Goal: Transaction & Acquisition: Purchase product/service

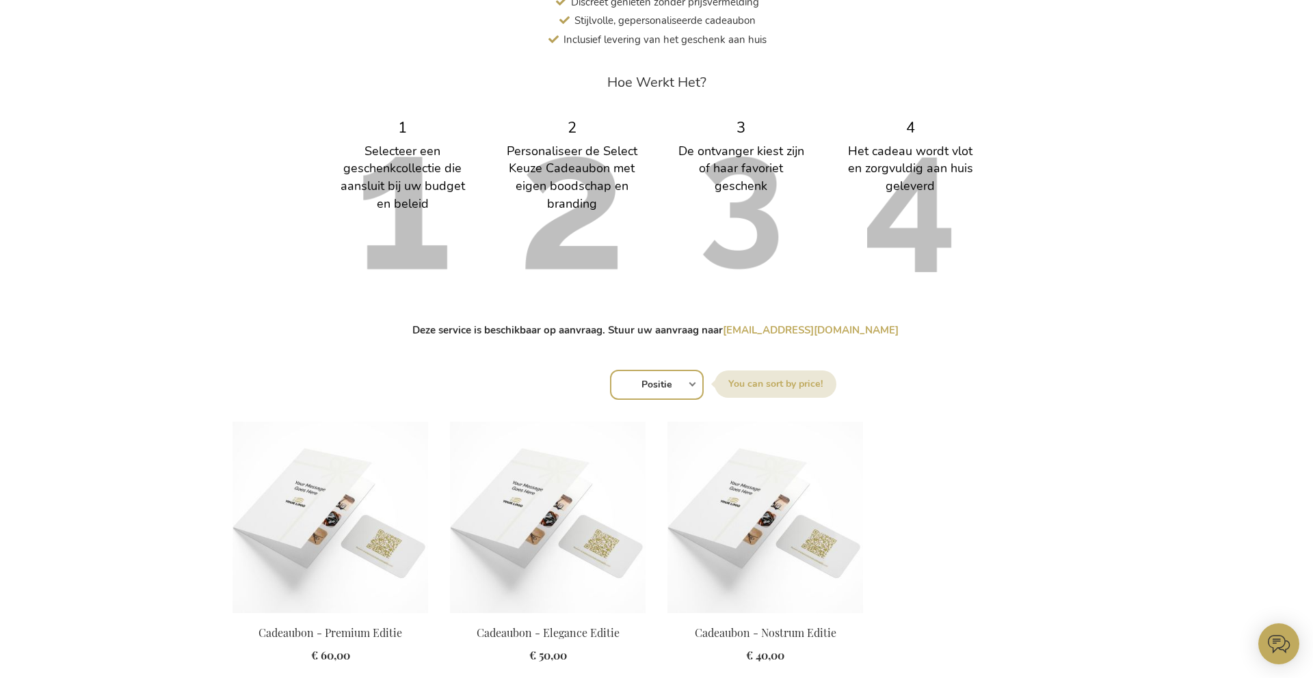
scroll to position [630, 0]
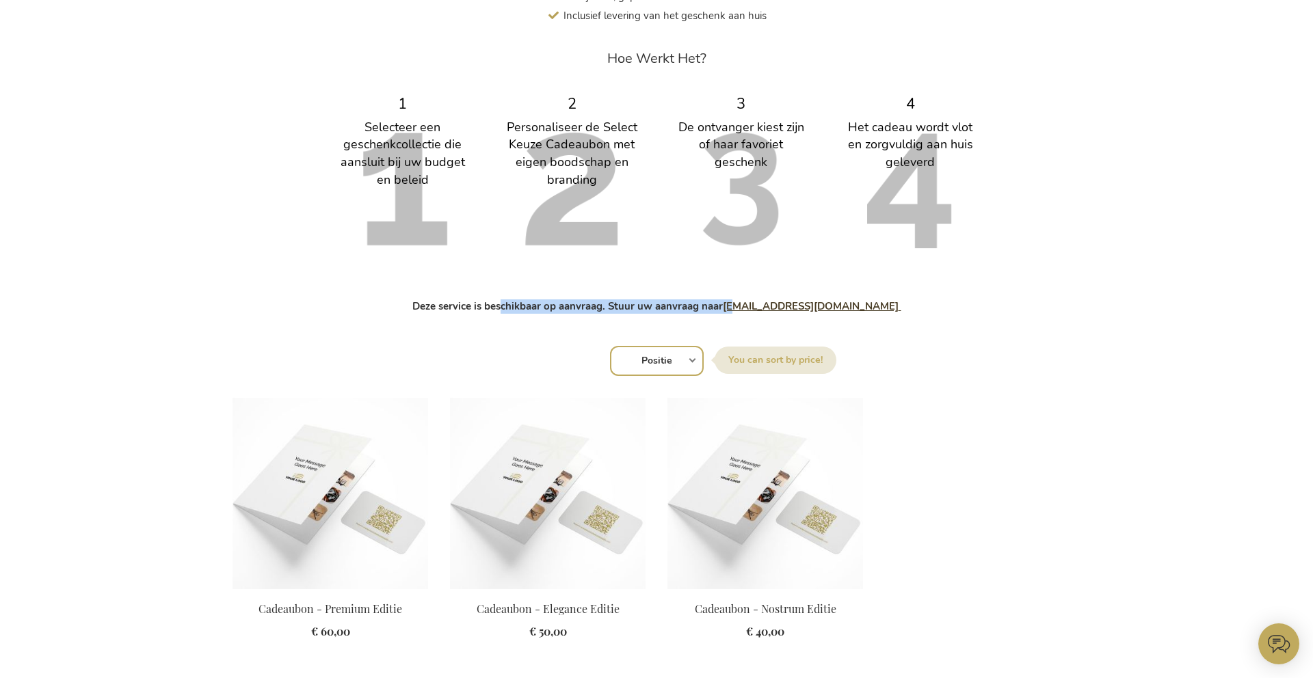
drag, startPoint x: 485, startPoint y: 302, endPoint x: 720, endPoint y: 304, distance: 234.5
click at [720, 304] on strong "Deze service is beschikbaar op aanvraag. Stuur uw aanvraag naar [EMAIL_ADDRESS]…" at bounding box center [656, 306] width 489 height 14
click at [716, 328] on div "Op zoek naar een persoonlijk cadeau waarbij de ontvanger toch zelf een eigen fa…" at bounding box center [656, 317] width 848 height 861
click at [646, 362] on select "Positie Best Sellers Meest bekeken Nieuw Biggest Saving Price: low to high Pric…" at bounding box center [657, 361] width 94 height 30
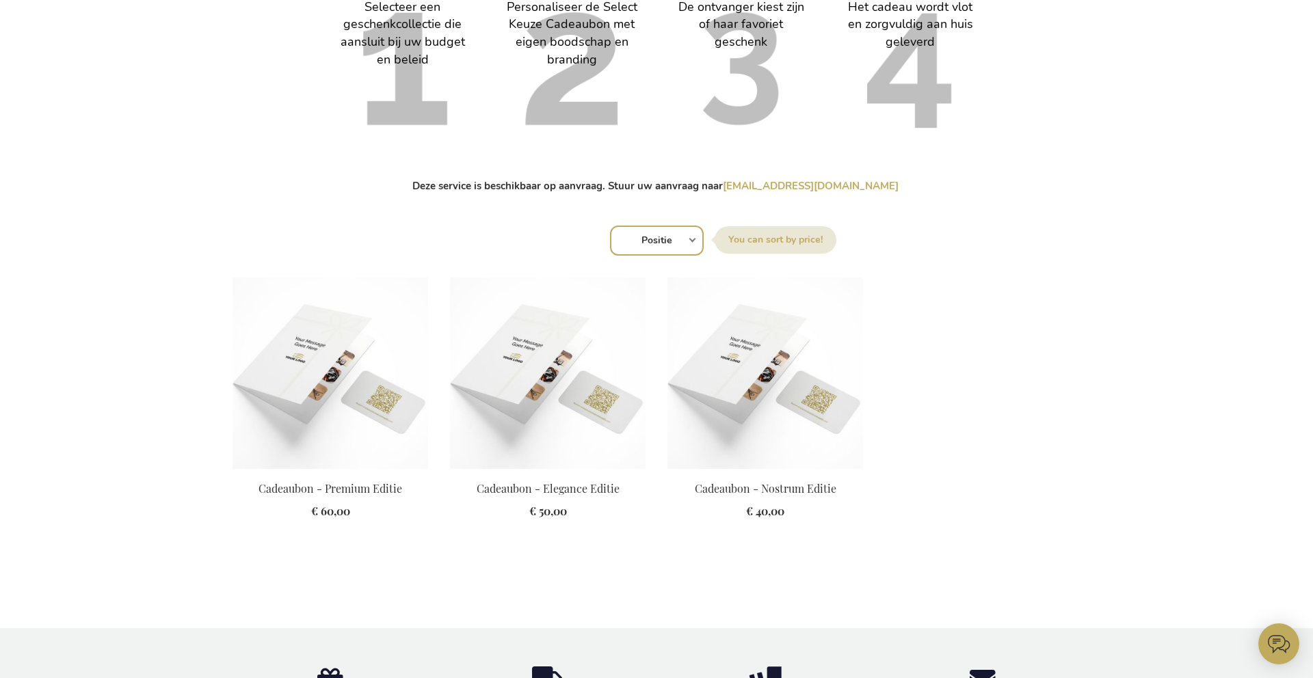
scroll to position [767, 0]
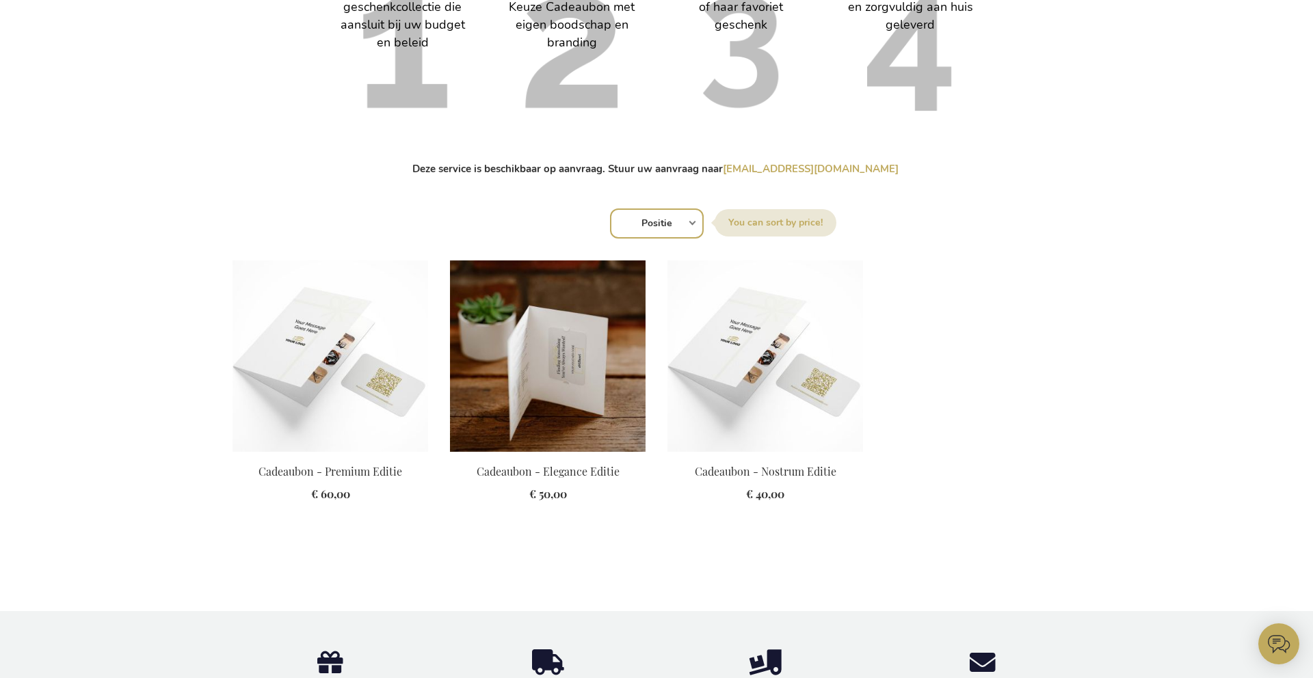
click at [591, 372] on img at bounding box center [548, 355] width 196 height 191
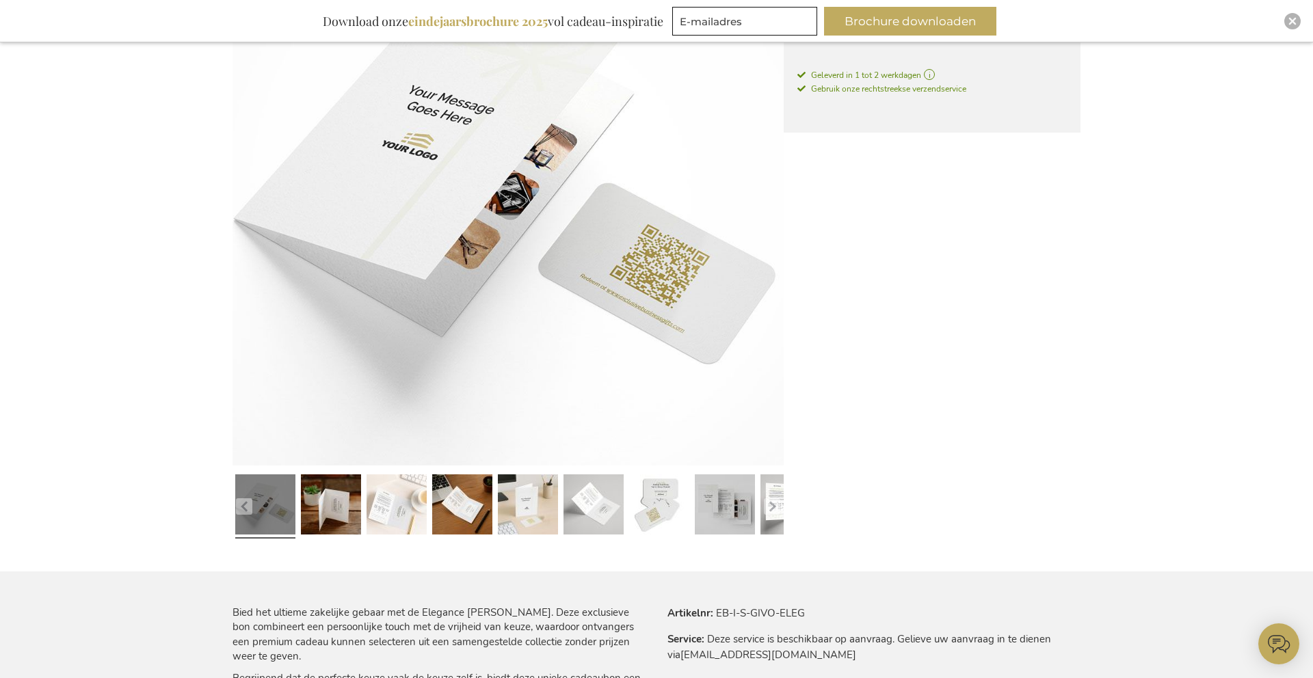
scroll to position [315, 0]
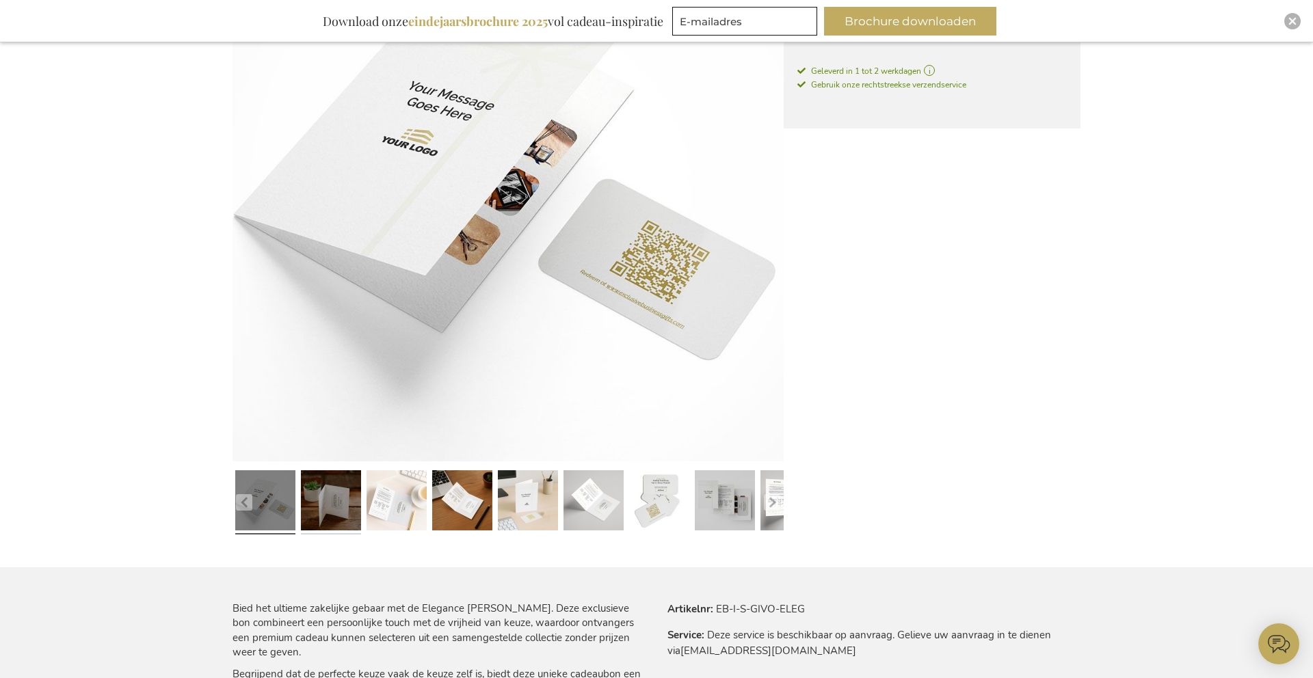
click at [334, 501] on link at bounding box center [331, 502] width 60 height 75
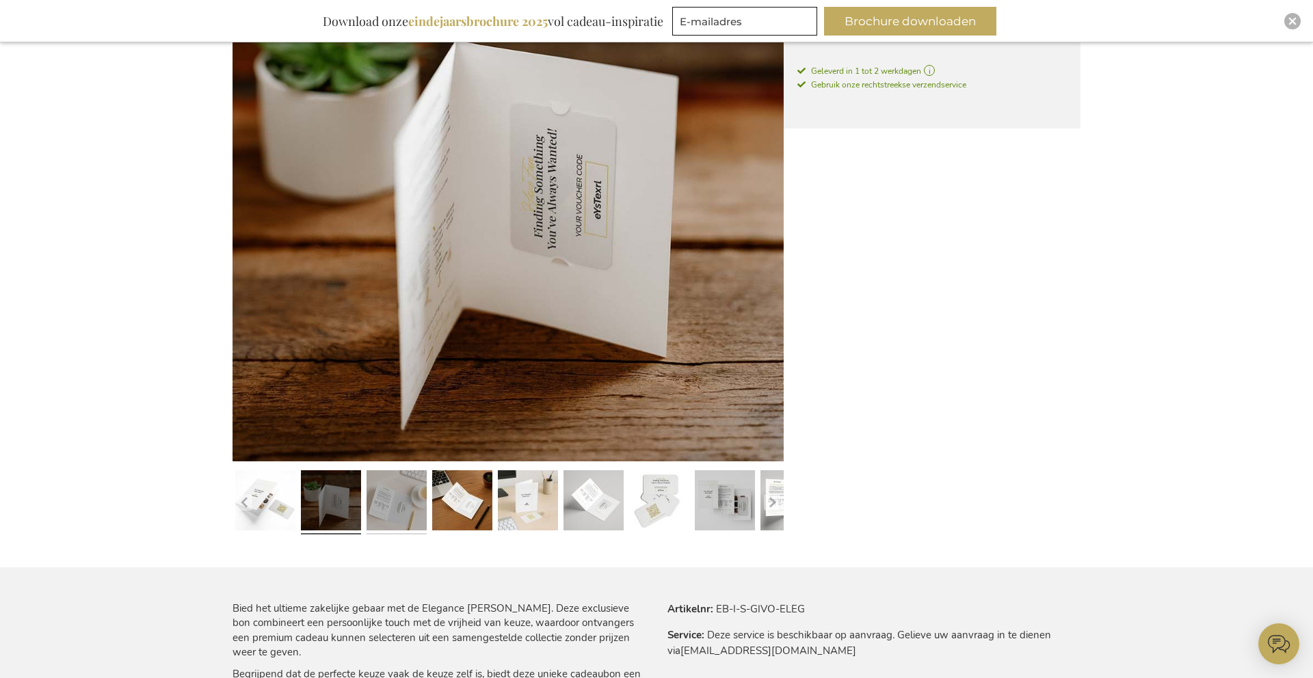
click at [410, 497] on link at bounding box center [396, 502] width 60 height 75
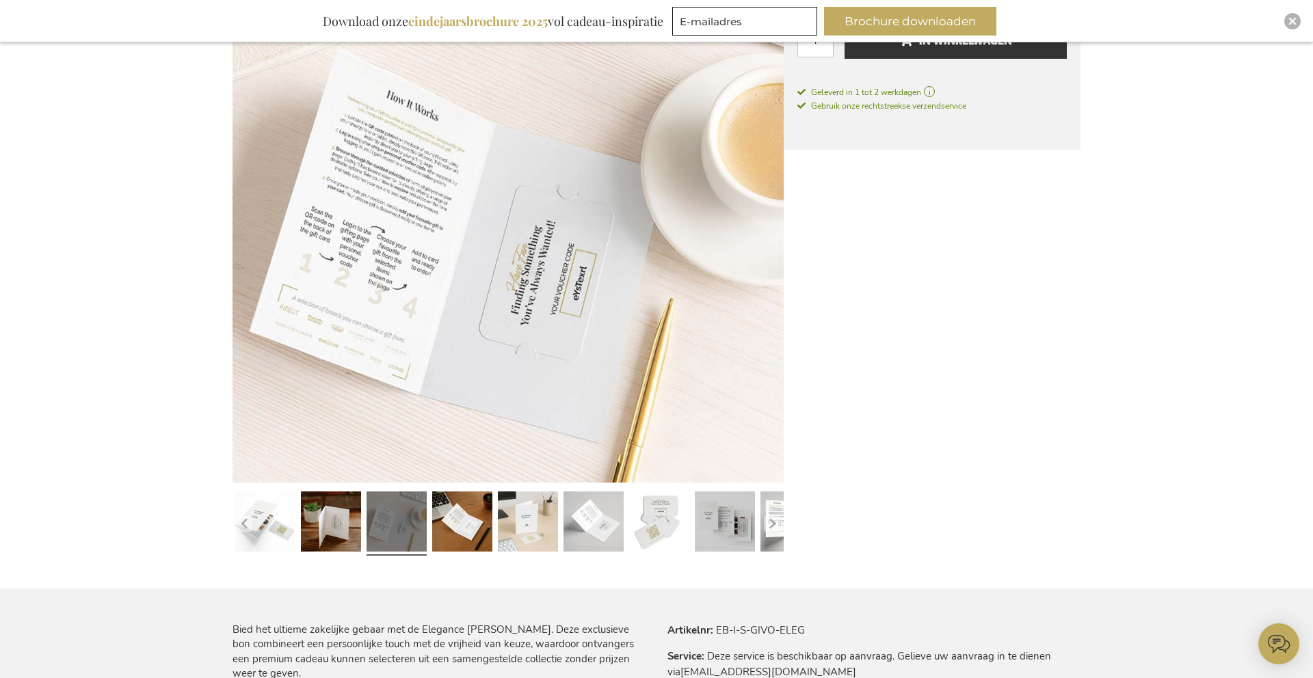
scroll to position [295, 0]
click at [451, 537] on link at bounding box center [462, 522] width 60 height 75
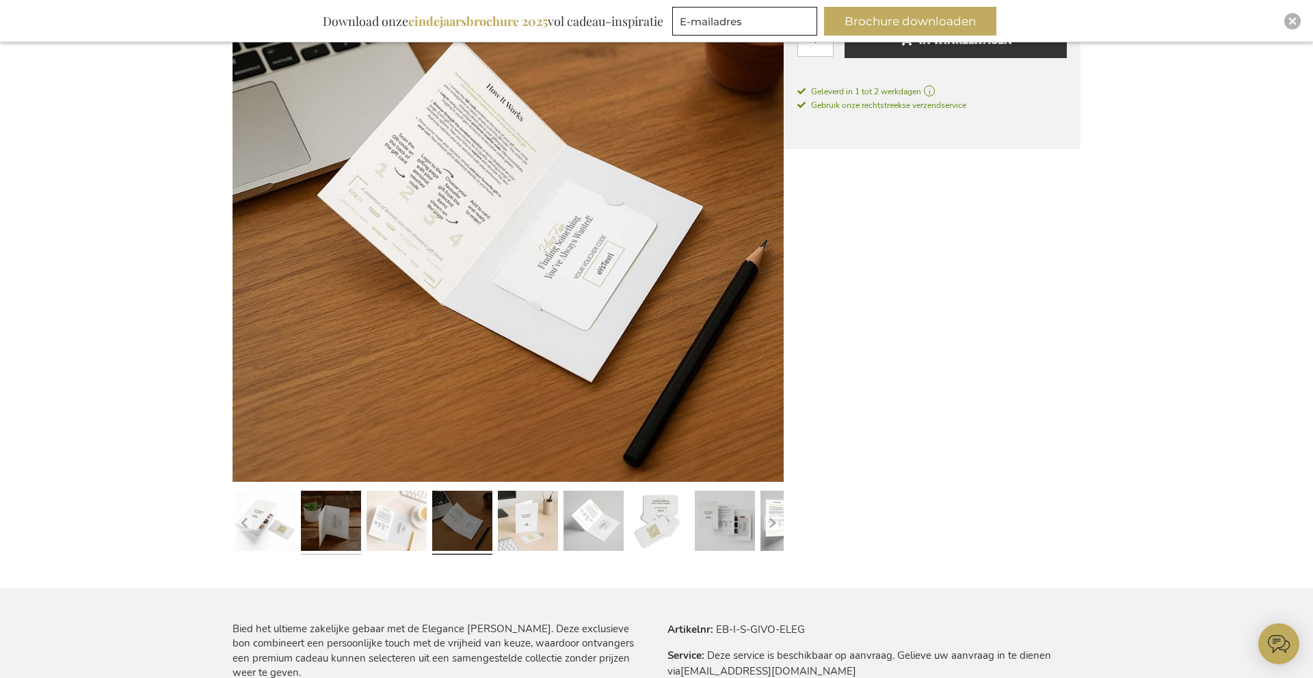
click at [329, 526] on link at bounding box center [331, 522] width 60 height 75
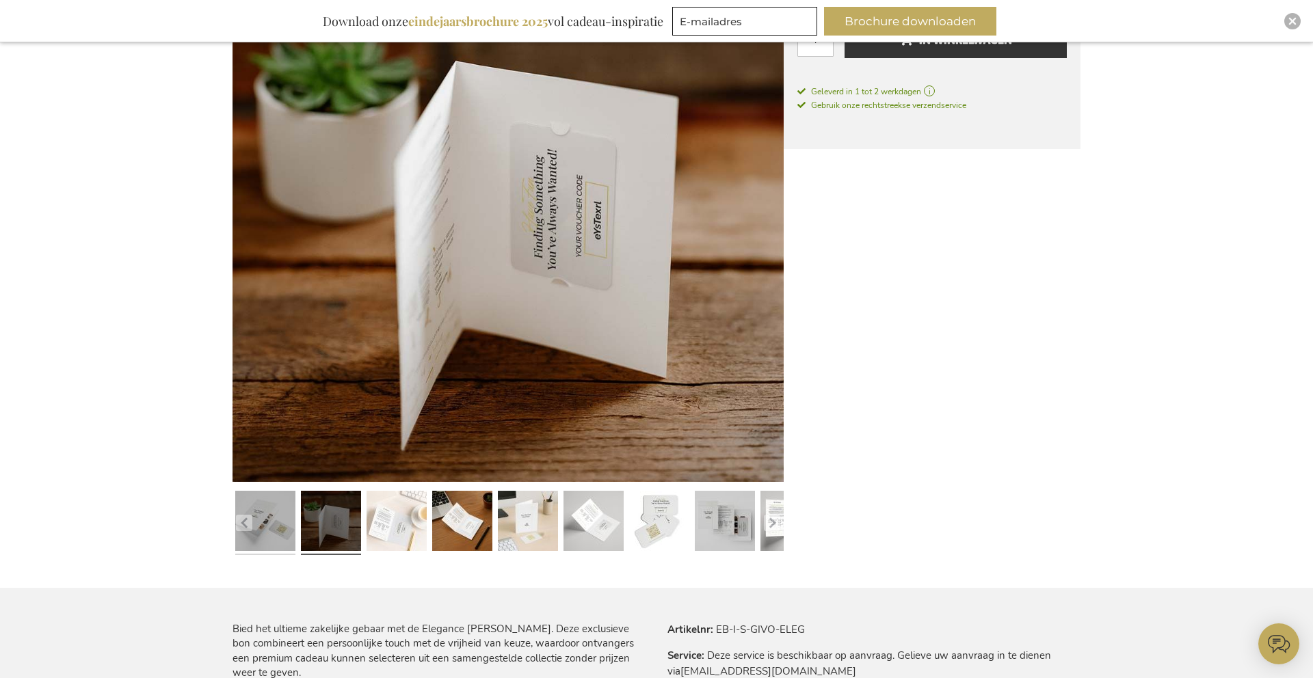
click at [260, 529] on link at bounding box center [265, 522] width 60 height 75
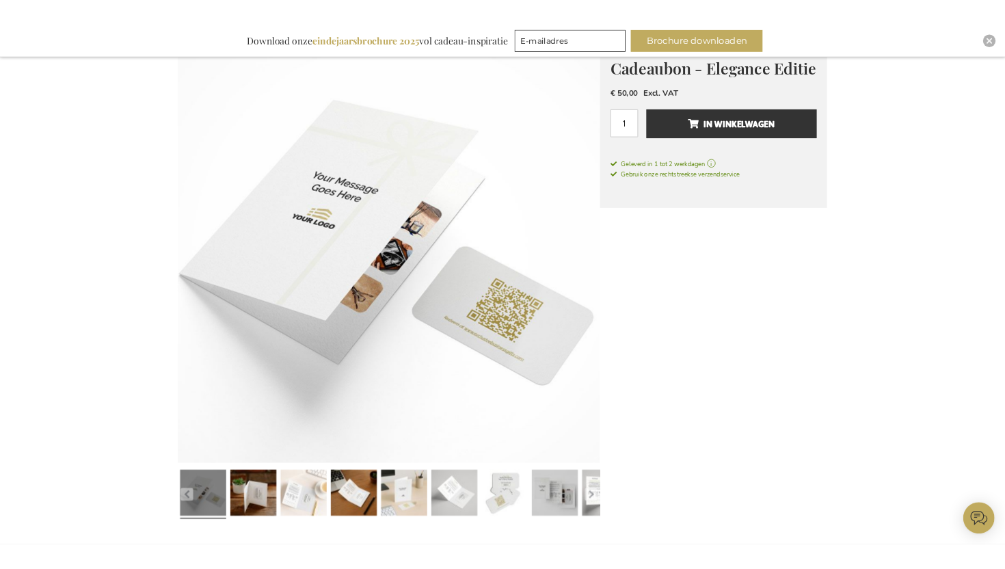
scroll to position [193, 0]
